Goal: Task Accomplishment & Management: Complete application form

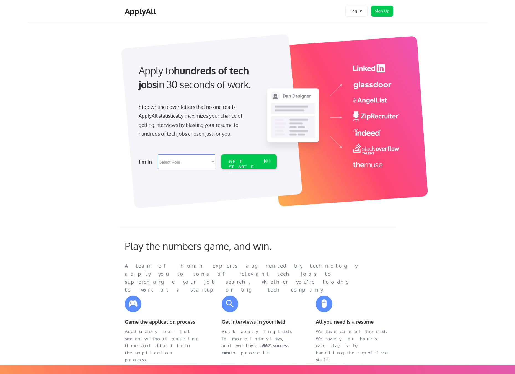
scroll to position [0, 0]
click at [355, 11] on button "Log In" at bounding box center [356, 10] width 22 height 11
click at [356, 7] on button "Log In" at bounding box center [356, 11] width 22 height 11
click at [382, 12] on button "Sign Up" at bounding box center [382, 11] width 22 height 11
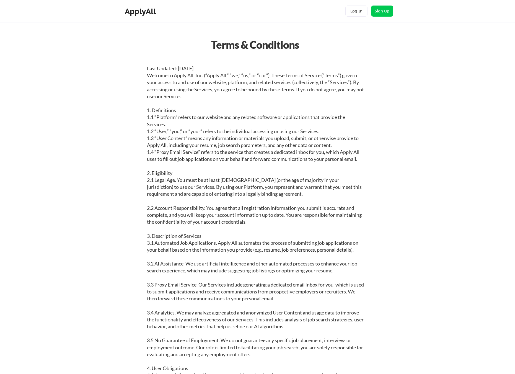
click at [306, 42] on div "Terms & Conditions" at bounding box center [255, 45] width 380 height 16
click at [293, 49] on div "Terms & Conditions" at bounding box center [255, 45] width 380 height 16
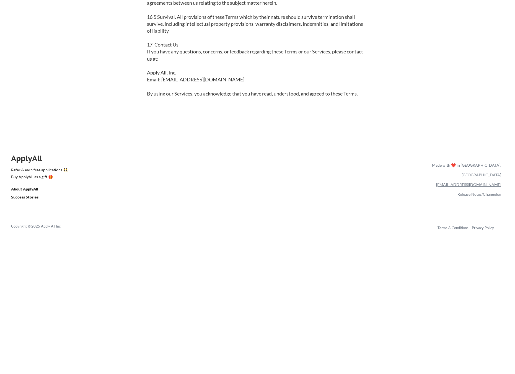
scroll to position [1369, 0]
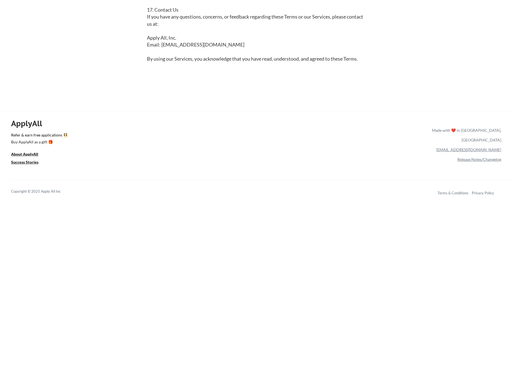
click at [295, 181] on div "Copyright © 2025 Apply All Inc Terms & Conditions Privacy Policy" at bounding box center [263, 191] width 504 height 23
click at [337, 137] on div "ApplyAll Refer & earn free applications 👯‍♀️ Buy ApplyAll as a gift 🎁 About App…" at bounding box center [257, 159] width 515 height 88
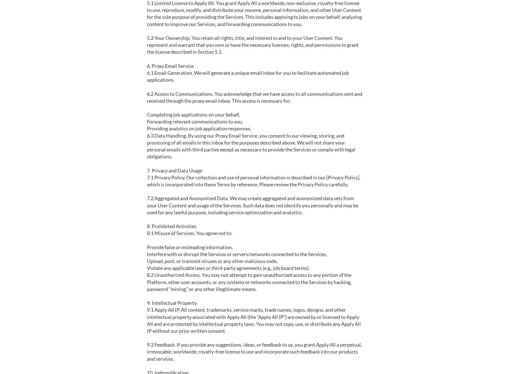
scroll to position [0, 0]
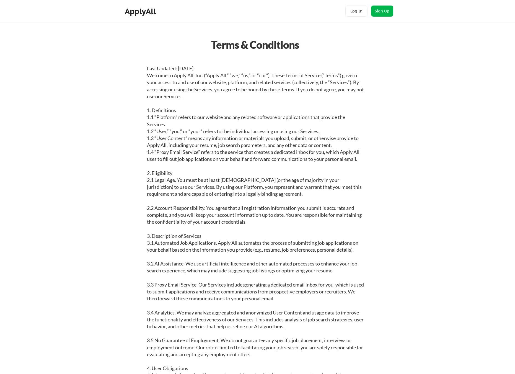
click at [381, 13] on button "Sign Up" at bounding box center [382, 11] width 22 height 11
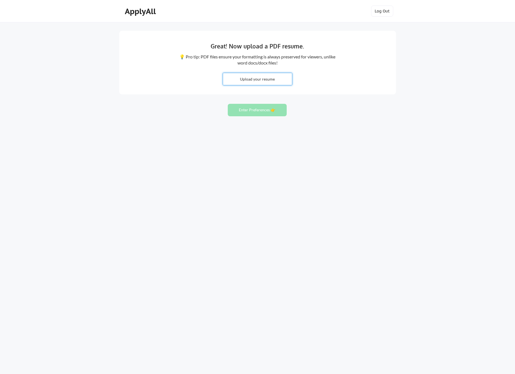
click at [261, 78] on input "file" at bounding box center [257, 79] width 69 height 12
type input "C:\fakepath\Andy De Freitas Resume 2025.pdf"
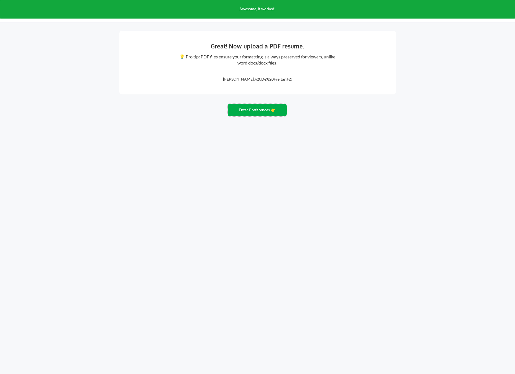
click at [255, 112] on button "Enter Preferences 👉" at bounding box center [257, 110] width 59 height 12
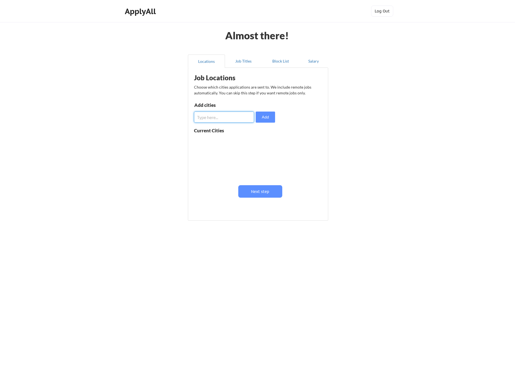
click at [210, 116] on input "input" at bounding box center [224, 117] width 60 height 11
type input "o"
type input "Toronto"
click at [269, 117] on button "Add" at bounding box center [265, 117] width 19 height 11
click at [217, 118] on input "input" at bounding box center [224, 117] width 60 height 11
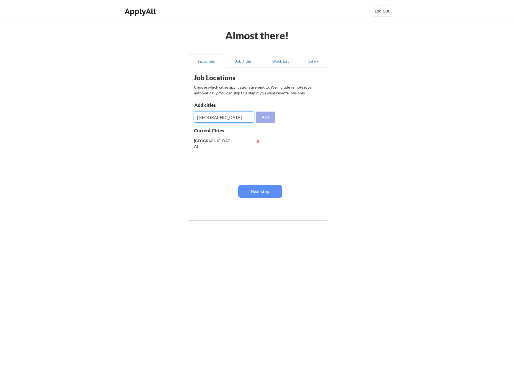
type input "Canada"
click at [269, 117] on button "Add" at bounding box center [265, 117] width 19 height 11
click at [263, 190] on button "Next step" at bounding box center [260, 191] width 44 height 12
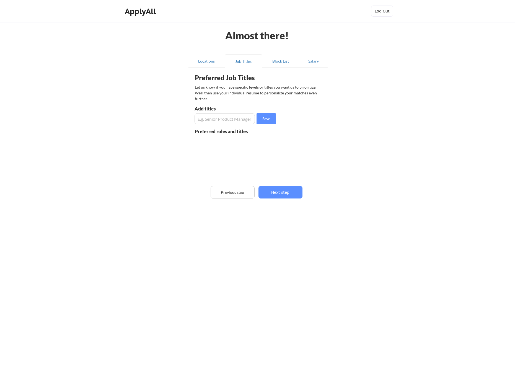
click at [211, 119] on input "input" at bounding box center [225, 118] width 60 height 11
paste input "- Risk Control Consultant"
click at [205, 118] on input "input" at bounding box center [225, 118] width 60 height 11
type input "Risk Control Consultant"
click at [263, 119] on button "Save" at bounding box center [266, 118] width 19 height 11
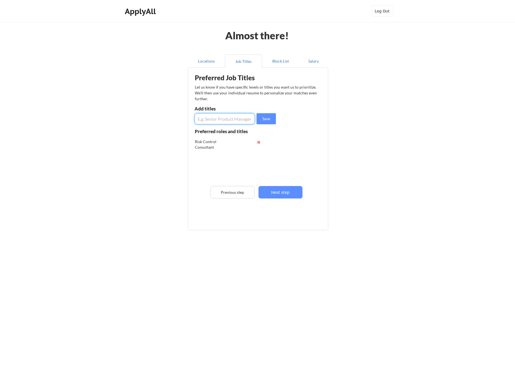
click at [231, 119] on input "input" at bounding box center [225, 118] width 60 height 11
paste input "- Loses Prevention Consultant"
drag, startPoint x: 185, startPoint y: 121, endPoint x: 197, endPoint y: 121, distance: 11.4
click at [181, 121] on div "Almost there! Locations Job Titles Block List Salary Preferred Job Titles Let u…" at bounding box center [257, 187] width 515 height 374
click at [209, 119] on input "input" at bounding box center [225, 118] width 60 height 11
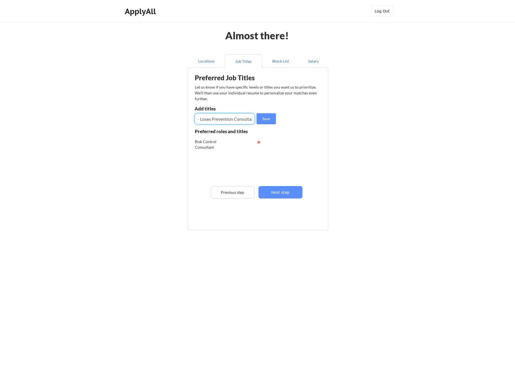
drag, startPoint x: 214, startPoint y: 118, endPoint x: 175, endPoint y: 118, distance: 39.3
click at [175, 118] on div "Almost there! Locations Job Titles Block List Salary Preferred Job Titles Let u…" at bounding box center [257, 187] width 515 height 374
type input "Loss Prevention Consultant"
click at [271, 118] on button "Save" at bounding box center [266, 118] width 19 height 11
click at [234, 120] on input "input" at bounding box center [225, 118] width 60 height 11
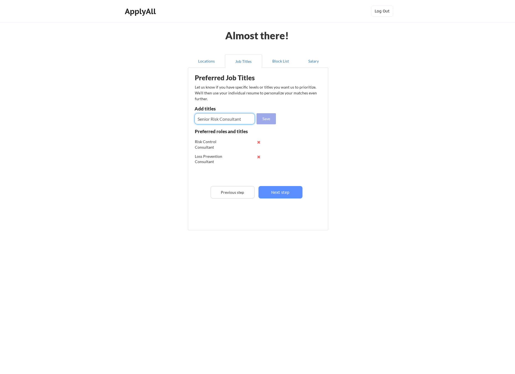
type input "Senior Risk Consultant"
click at [271, 119] on button "Save" at bounding box center [266, 118] width 19 height 11
click at [278, 194] on button "Next step" at bounding box center [280, 192] width 44 height 12
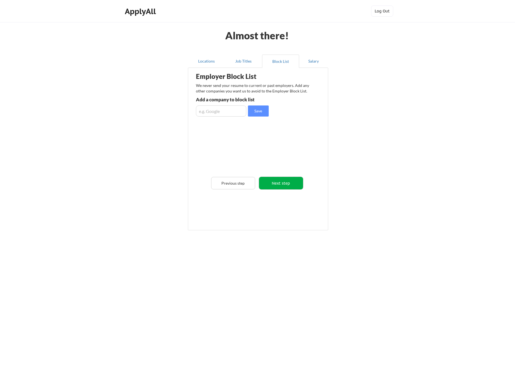
click at [283, 187] on button "Next step" at bounding box center [281, 183] width 44 height 12
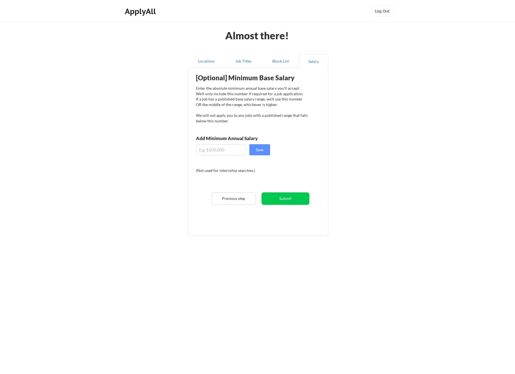
click at [215, 151] on input "input" at bounding box center [221, 149] width 50 height 11
click at [221, 150] on input "input" at bounding box center [221, 149] width 50 height 11
type input "$100,000"
click at [262, 152] on button "Save" at bounding box center [259, 149] width 21 height 11
click at [288, 198] on button "Submit" at bounding box center [286, 198] width 48 height 12
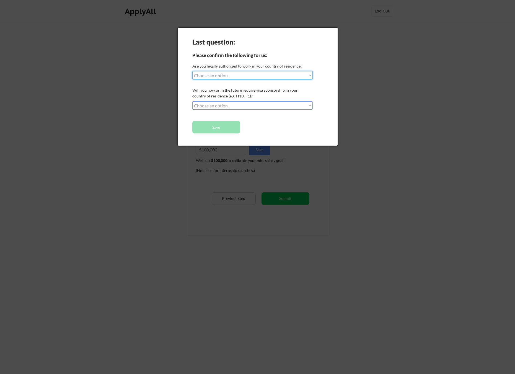
click at [221, 77] on select "Choose an option... Yes, I am a US Citizen Yes, I am a Canadian Citizen Yes, I …" at bounding box center [252, 75] width 120 height 8
select select ""yes__i_am_a_canadian_citizen""
click at [192, 71] on select "Choose an option... Yes, I am a US Citizen Yes, I am a Canadian Citizen Yes, I …" at bounding box center [252, 75] width 120 height 8
click at [213, 105] on select "Choose an option... No, I will not need sponsorship Yes, I will need sponsorship" at bounding box center [252, 105] width 120 height 8
select select ""no__i_will_not_need_sponsorship""
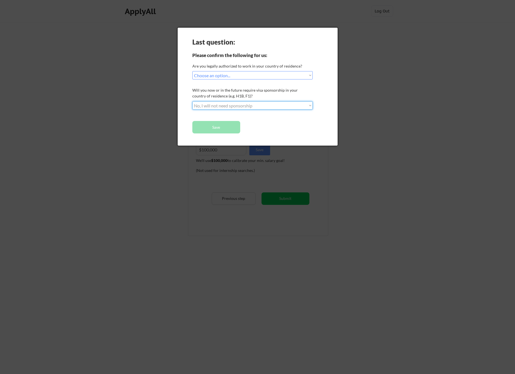
click at [192, 101] on select "Choose an option... No, I will not need sponsorship Yes, I will need sponsorship" at bounding box center [252, 105] width 120 height 8
click at [229, 128] on button "Save" at bounding box center [216, 127] width 48 height 12
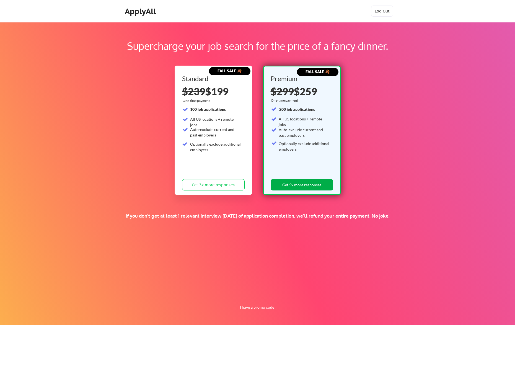
click at [300, 185] on button "Get 5x more responses" at bounding box center [302, 184] width 63 height 11
click at [267, 304] on button "I have a promo code" at bounding box center [257, 307] width 41 height 7
click at [249, 290] on input "input" at bounding box center [243, 294] width 51 height 11
type input "DREAMPATH"
click at [283, 295] on button "Submit" at bounding box center [286, 294] width 29 height 11
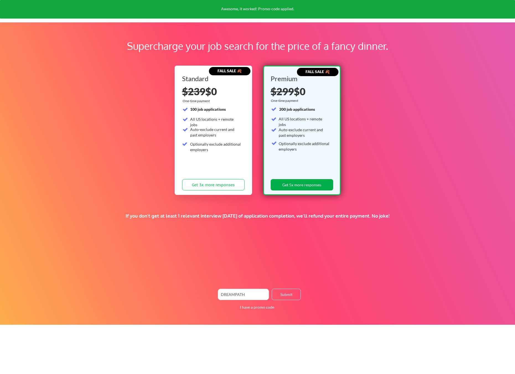
click at [308, 183] on button "Get 5x more responses" at bounding box center [302, 184] width 63 height 11
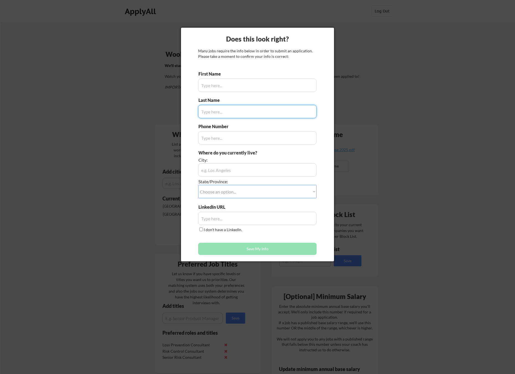
type input "[PERSON_NAME]"
type input "[PHONE_NUMBER]"
type input "[PERSON_NAME], [GEOGRAPHIC_DATA]"
click at [210, 113] on input "input" at bounding box center [257, 111] width 118 height 13
type input "[PERSON_NAME]"
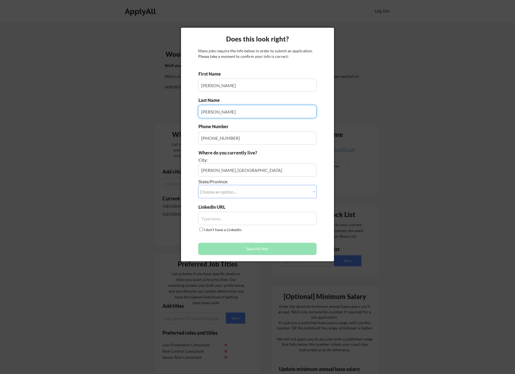
click at [225, 114] on input "input" at bounding box center [257, 111] width 118 height 13
drag, startPoint x: 182, startPoint y: 118, endPoint x: 191, endPoint y: 117, distance: 8.7
click at [183, 118] on div "Does this look right? Many jobs require the info below in order to submit an ap…" at bounding box center [257, 145] width 153 height 234
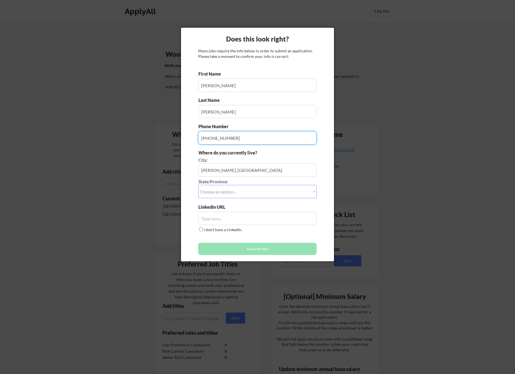
click at [229, 138] on input "input" at bounding box center [257, 137] width 118 height 13
click at [221, 171] on input "input" at bounding box center [257, 169] width 118 height 13
click at [220, 191] on select "Choose an option... Other/Not Applicable [US_STATE] [US_STATE] [GEOGRAPHIC_DATA…" at bounding box center [257, 191] width 118 height 13
select select ""[GEOGRAPHIC_DATA]""
click at [198, 185] on select "Choose an option... Other/Not Applicable [US_STATE] [US_STATE] [GEOGRAPHIC_DATA…" at bounding box center [257, 191] width 118 height 13
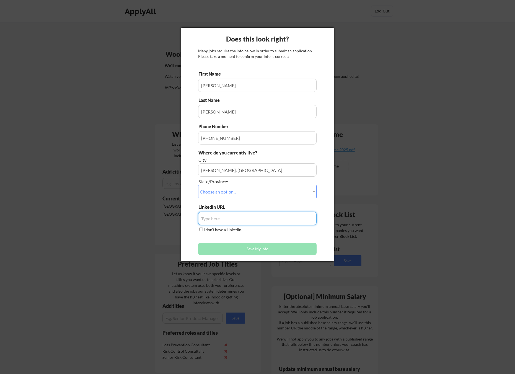
click at [218, 218] on input "input" at bounding box center [257, 218] width 118 height 13
paste input "[URL][DOMAIN_NAME]"
type input "[URL][DOMAIN_NAME]"
click at [273, 237] on div "First Name Last Name Phone Number Where do you currently live? City: State/Prov…" at bounding box center [257, 164] width 118 height 187
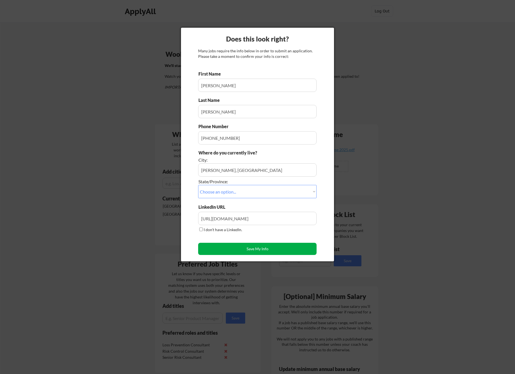
click at [268, 248] on button "Save My Info" at bounding box center [257, 249] width 118 height 12
type input "[GEOGRAPHIC_DATA], [GEOGRAPHIC_DATA], [GEOGRAPHIC_DATA]"
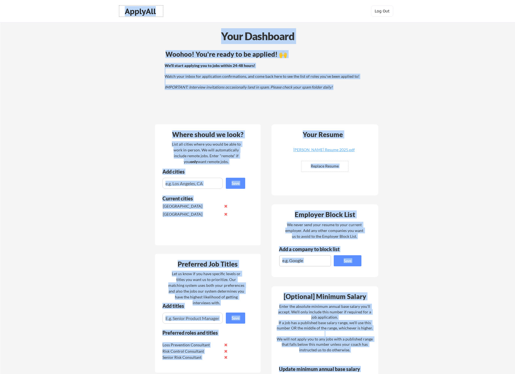
drag, startPoint x: 152, startPoint y: 13, endPoint x: 110, endPoint y: 36, distance: 47.7
click at [106, 36] on body "Your Dashboard Woohoo! You're ready to be applied! 🙌 We'll start applying you t…" at bounding box center [257, 187] width 515 height 374
click at [131, 46] on div "Your Dashboard Woohoo! You're ready to be applied! 🙌 We'll start applying you t…" at bounding box center [257, 276] width 515 height 508
